Goal: Task Accomplishment & Management: Complete application form

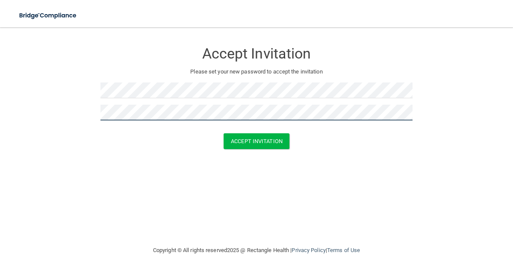
click at [224, 133] on button "Accept Invitation" at bounding box center [257, 141] width 66 height 16
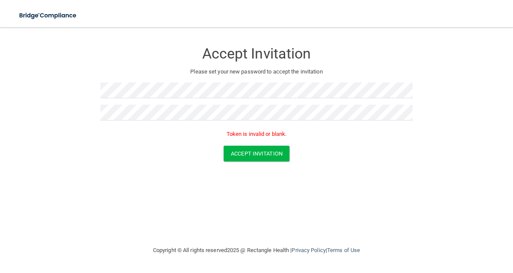
click at [138, 215] on div "Accept Invitation Please set your new password to accept the invitation Token i…" at bounding box center [256, 136] width 479 height 201
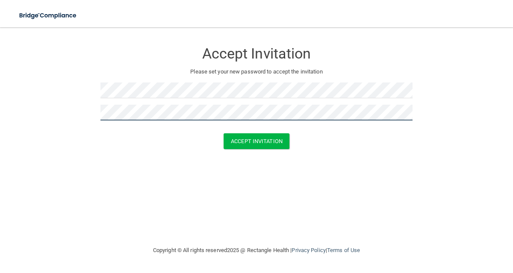
click at [224, 133] on button "Accept Invitation" at bounding box center [257, 141] width 66 height 16
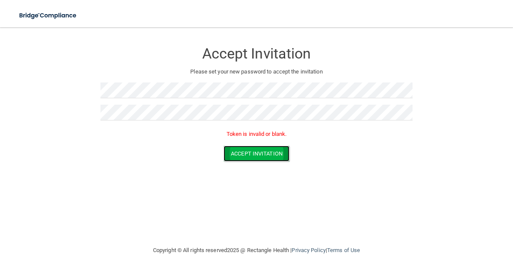
click at [241, 152] on button "Accept Invitation" at bounding box center [257, 154] width 66 height 16
click at [238, 153] on button "Accept Invitation" at bounding box center [257, 154] width 66 height 16
click at [103, 50] on h3 "Accept Invitation" at bounding box center [256, 54] width 312 height 16
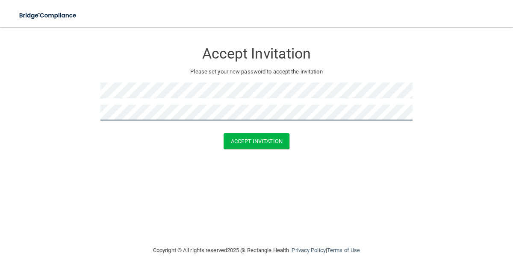
click at [224, 133] on button "Accept Invitation" at bounding box center [257, 141] width 66 height 16
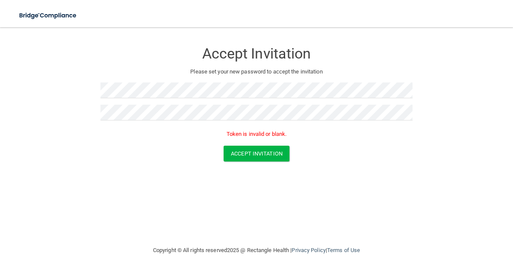
click at [209, 194] on div "Accept Invitation Please set your new password to accept the invitation Token i…" at bounding box center [256, 136] width 479 height 201
click at [225, 150] on button "Accept Invitation" at bounding box center [257, 154] width 66 height 16
